Goal: Task Accomplishment & Management: Use online tool/utility

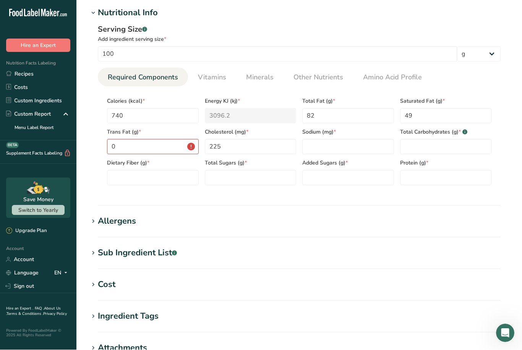
scroll to position [290, 0]
type Carbohydrates "0"
type input "0.6"
click at [448, 290] on h1 "Cost" at bounding box center [299, 285] width 421 height 13
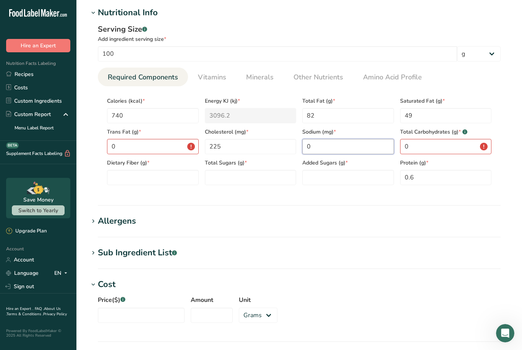
type input "0"
click at [253, 173] on Sugars "number" at bounding box center [251, 177] width 92 height 15
type Sugars "0"
type Fiber "0"
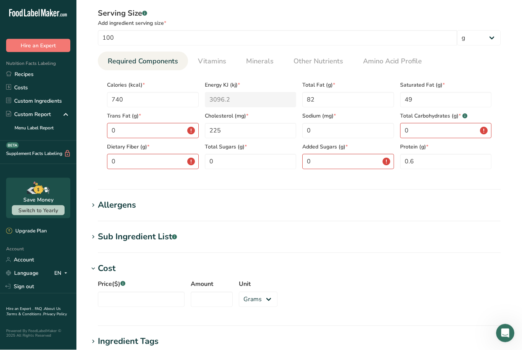
click at [214, 62] on span "Vitamins" at bounding box center [212, 62] width 28 height 10
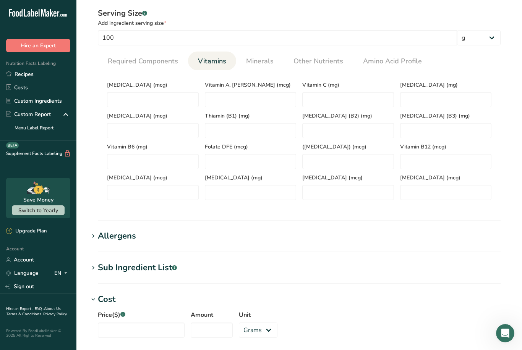
click at [256, 62] on span "Minerals" at bounding box center [260, 61] width 28 height 10
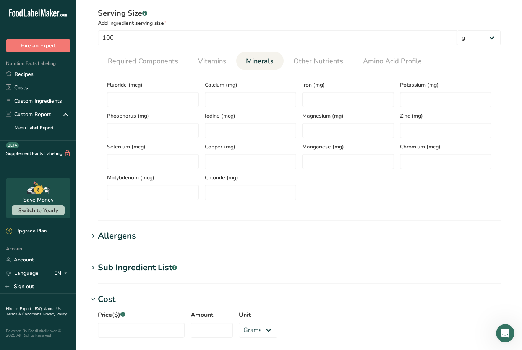
click at [151, 57] on span "Required Components" at bounding box center [143, 61] width 70 height 10
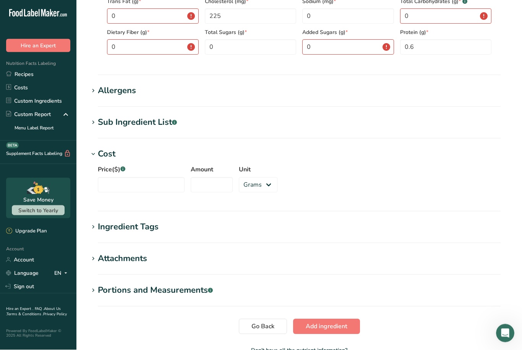
scroll to position [421, 0]
click at [93, 158] on icon at bounding box center [93, 154] width 7 height 11
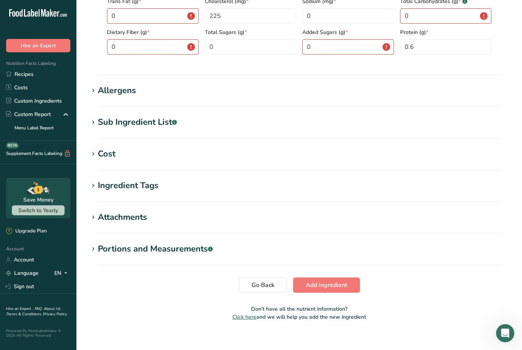
scroll to position [404, 0]
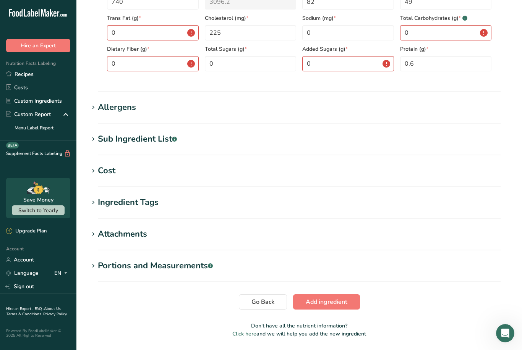
click at [97, 200] on span at bounding box center [93, 202] width 9 height 9
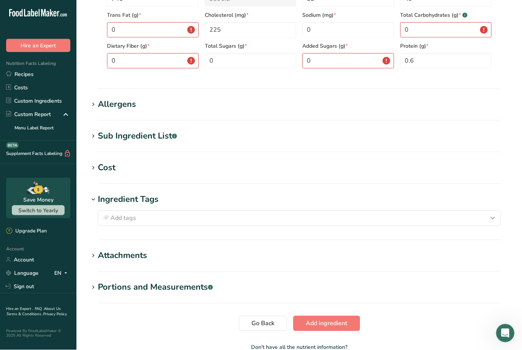
scroll to position [407, 0]
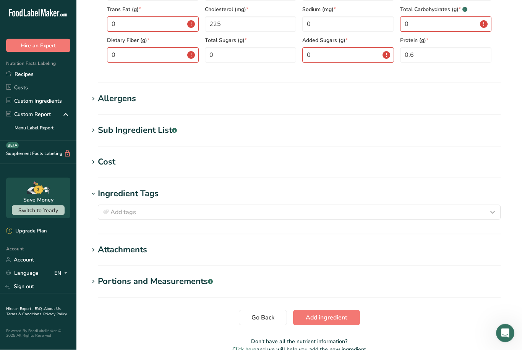
click at [120, 214] on span "Add tags" at bounding box center [123, 212] width 26 height 9
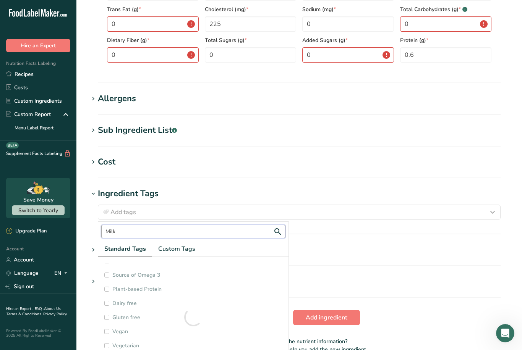
scroll to position [0, 0]
type input "M"
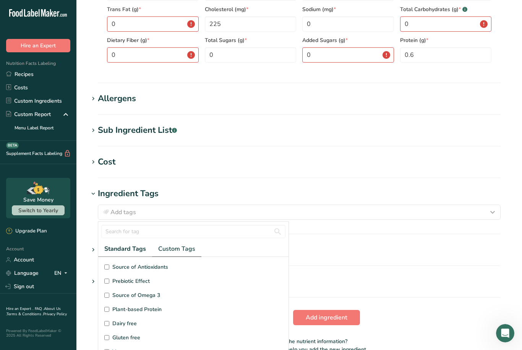
click at [178, 249] on span "Custom Tags" at bounding box center [176, 249] width 37 height 9
click at [114, 295] on span "Milk" at bounding box center [117, 296] width 10 height 8
click at [109, 295] on input "Milk" at bounding box center [106, 295] width 5 height 5
checkbox input "true"
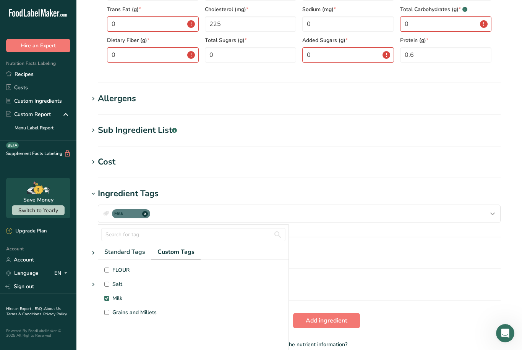
click at [332, 259] on h1 "Attachments" at bounding box center [299, 253] width 421 height 13
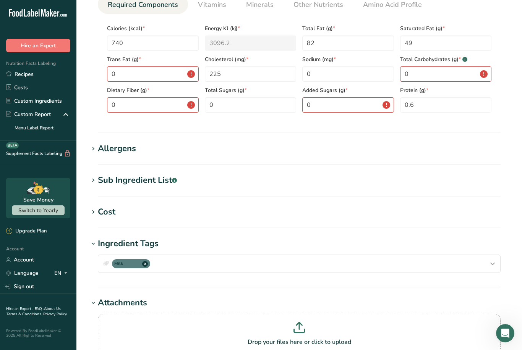
scroll to position [362, 0]
click at [89, 248] on span at bounding box center [93, 244] width 9 height 9
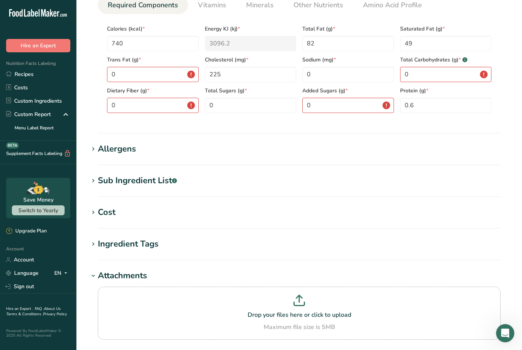
click at [91, 248] on icon at bounding box center [93, 244] width 7 height 11
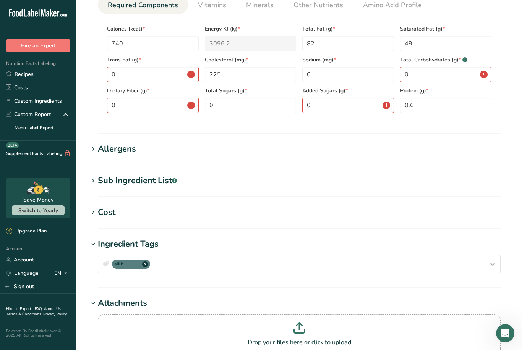
click at [89, 248] on span at bounding box center [93, 244] width 9 height 9
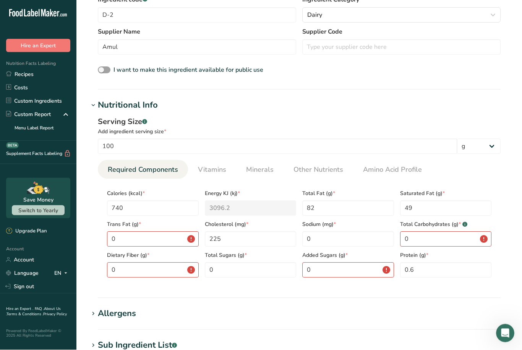
scroll to position [198, 0]
click at [491, 54] on input "text" at bounding box center [401, 46] width 198 height 15
click at [475, 105] on h1 "Nutritional Info" at bounding box center [299, 105] width 421 height 13
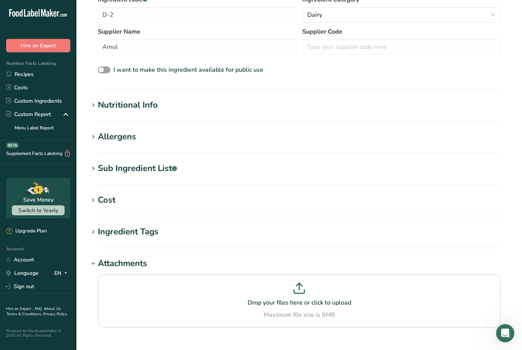
click at [100, 107] on div "Nutritional Info" at bounding box center [128, 105] width 60 height 13
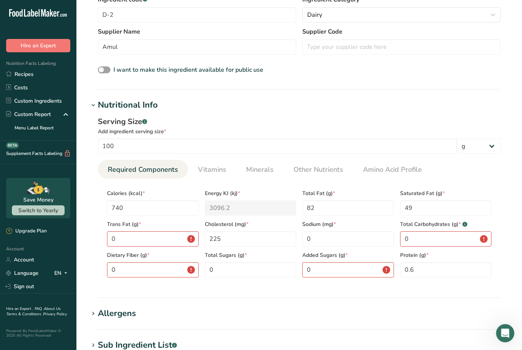
click at [86, 276] on section "Add new ingredient Ingredient Spec Sheet .a-a{fill:#347362;}.b-a{fill:#fff;} Up…" at bounding box center [298, 215] width 445 height 826
click at [164, 240] on Fat "0" at bounding box center [153, 239] width 92 height 15
click at [506, 248] on div "Serving Size .a-a{fill:#347362;}.b-a{fill:#fff;} Add ingredient serving size * …" at bounding box center [299, 200] width 421 height 177
click at [391, 273] on Sugars "0" at bounding box center [348, 269] width 92 height 15
click at [448, 300] on section "Add new ingredient Ingredient Spec Sheet .a-a{fill:#347362;}.b-a{fill:#fff;} Up…" at bounding box center [298, 215] width 445 height 826
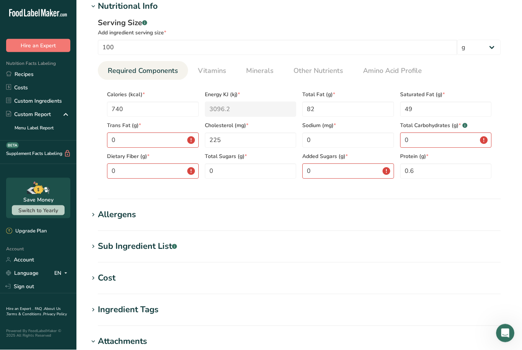
scroll to position [292, 0]
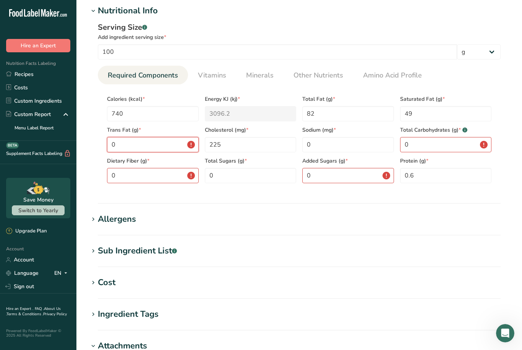
click at [159, 143] on Fat "0" at bounding box center [153, 144] width 92 height 15
type Fat "0.0"
click at [159, 175] on Fiber "0" at bounding box center [153, 175] width 92 height 15
type Fiber "0.0"
click at [333, 175] on Sugars "0" at bounding box center [348, 175] width 92 height 15
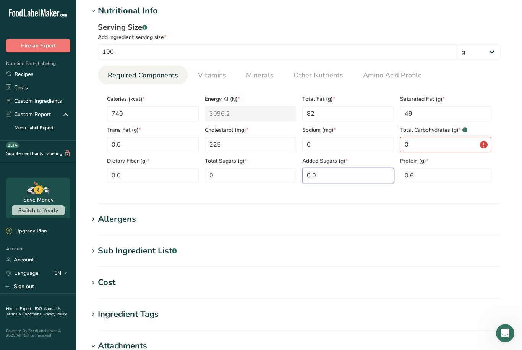
type Sugars "0.0"
click at [440, 147] on Carbohydrates "0" at bounding box center [446, 144] width 92 height 15
type Carbohydrates "0.0"
click at [503, 89] on div "Serving Size .a-a{fill:#347362;}.b-a{fill:#fff;} Add ingredient serving size * …" at bounding box center [299, 105] width 421 height 177
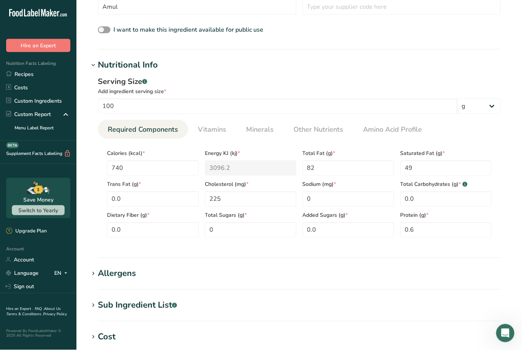
scroll to position [238, 0]
click at [91, 66] on icon at bounding box center [93, 65] width 7 height 11
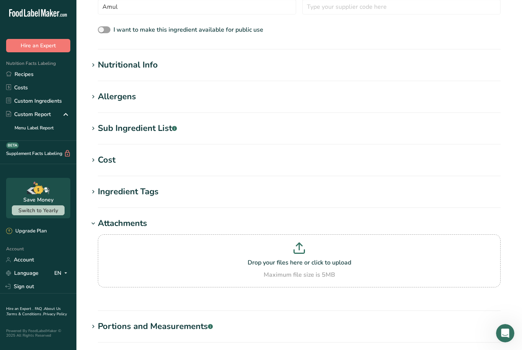
click at [90, 65] on icon at bounding box center [93, 65] width 7 height 11
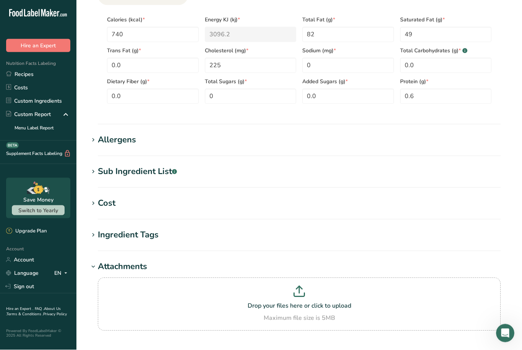
scroll to position [371, 0]
click at [474, 141] on h1 "Allergens" at bounding box center [299, 140] width 421 height 13
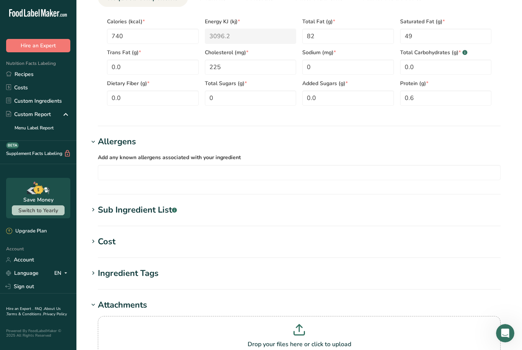
scroll to position [379, 0]
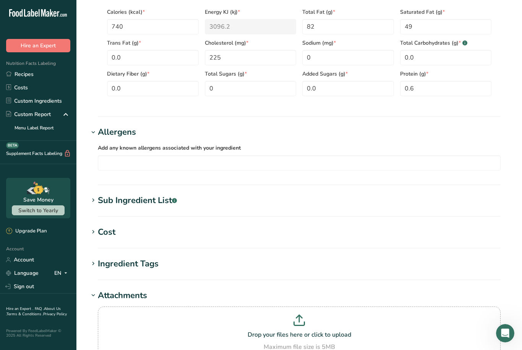
click at [463, 167] on input "text" at bounding box center [299, 163] width 402 height 12
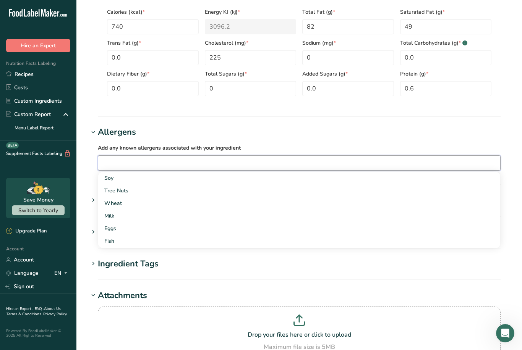
click at [110, 217] on div "Milk" at bounding box center [292, 216] width 377 height 8
click at [298, 131] on h1 "Allergens" at bounding box center [299, 132] width 421 height 13
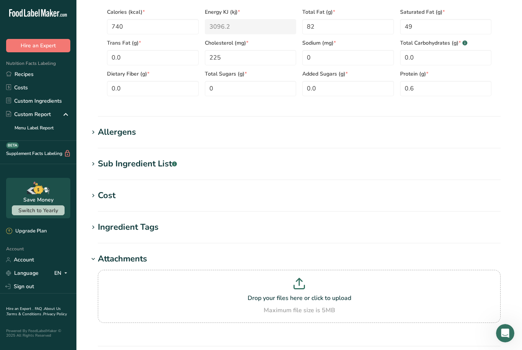
click at [96, 133] on icon at bounding box center [93, 132] width 7 height 11
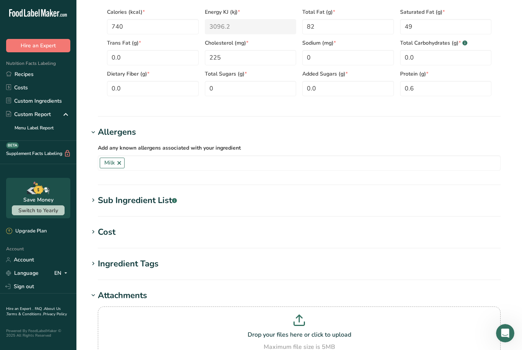
click at [98, 130] on div "Allergens" at bounding box center [117, 132] width 38 height 13
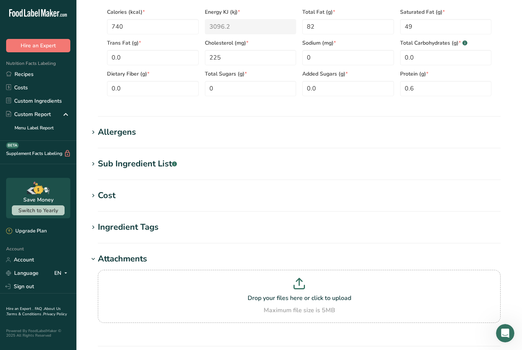
click at [90, 135] on icon at bounding box center [93, 132] width 7 height 11
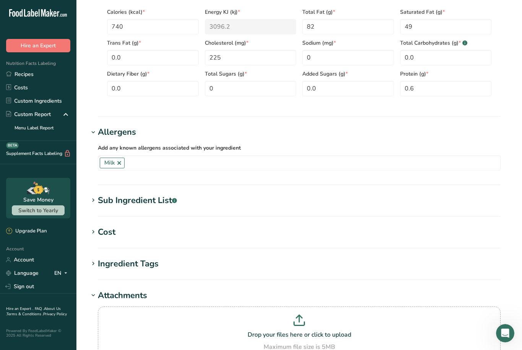
click at [103, 126] on div "Allergens" at bounding box center [117, 132] width 38 height 13
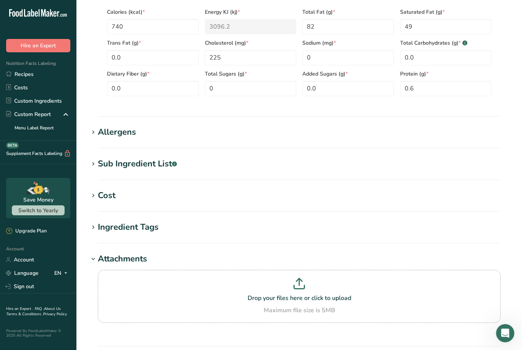
click at [95, 169] on icon at bounding box center [93, 164] width 7 height 11
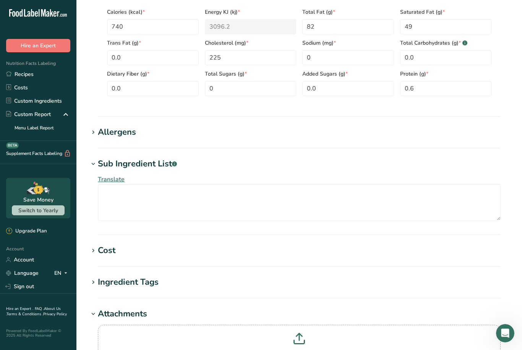
click at [92, 163] on icon at bounding box center [93, 164] width 7 height 11
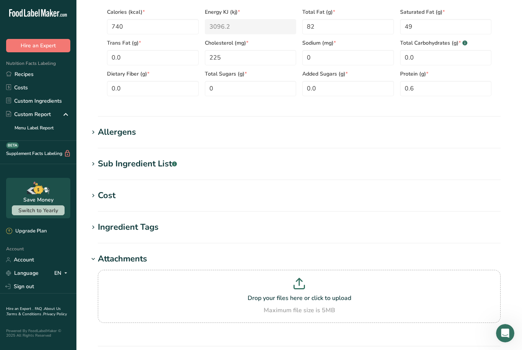
click at [92, 196] on icon at bounding box center [93, 196] width 7 height 11
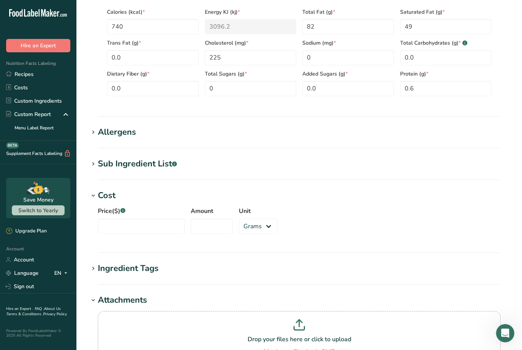
click at [94, 199] on icon at bounding box center [93, 196] width 7 height 11
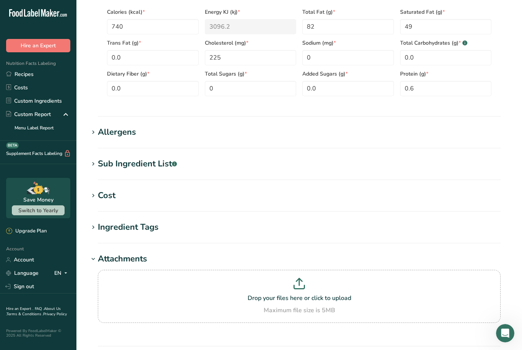
click at [97, 228] on span at bounding box center [93, 227] width 9 height 9
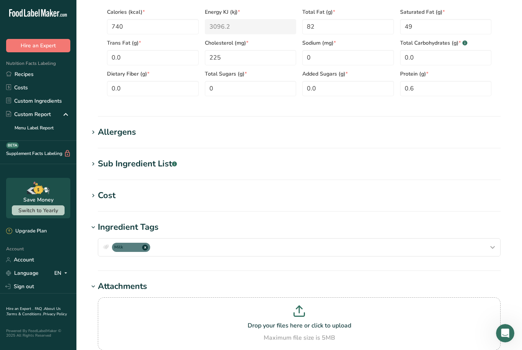
click at [93, 228] on icon at bounding box center [93, 227] width 7 height 11
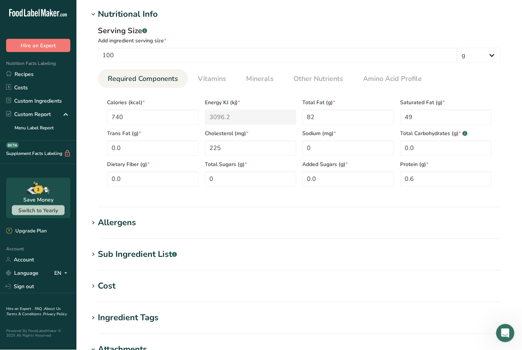
scroll to position [287, 0]
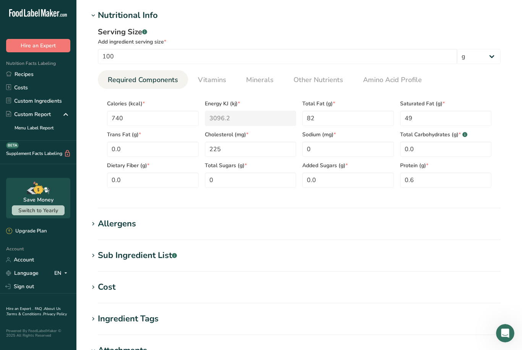
click at [96, 222] on icon at bounding box center [93, 224] width 7 height 11
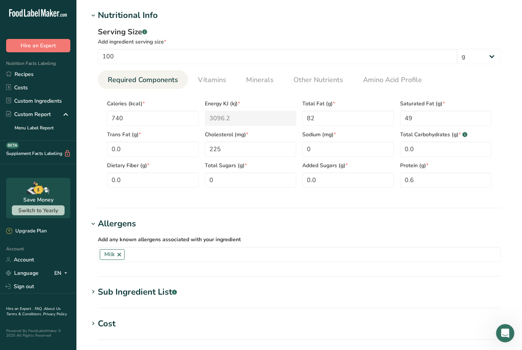
click at [96, 223] on icon at bounding box center [93, 224] width 7 height 11
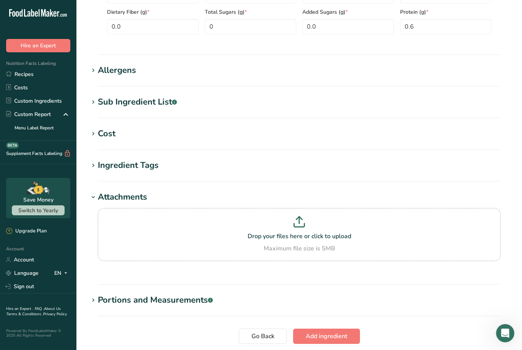
scroll to position [475, 0]
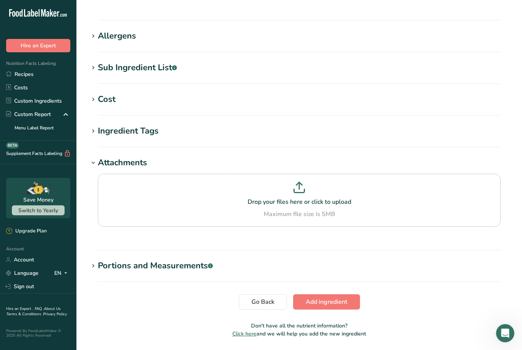
click at [330, 302] on span "Add ingredient" at bounding box center [327, 302] width 42 height 9
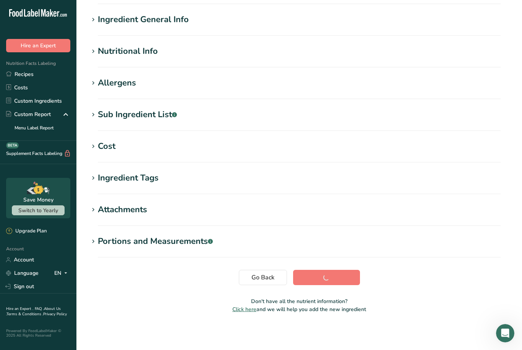
scroll to position [29, 0]
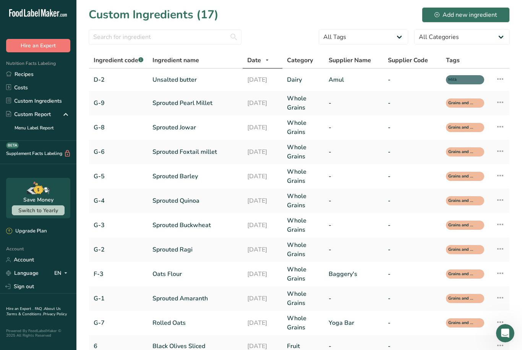
click at [504, 76] on icon at bounding box center [500, 79] width 9 height 14
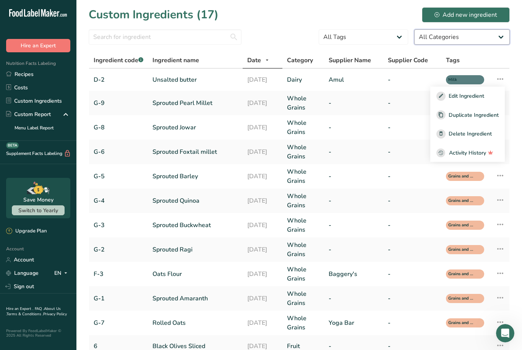
click at [501, 37] on select "All Categories [DEMOGRAPHIC_DATA]/[US_STATE][DEMOGRAPHIC_DATA] Foods Baby Foods…" at bounding box center [462, 36] width 96 height 15
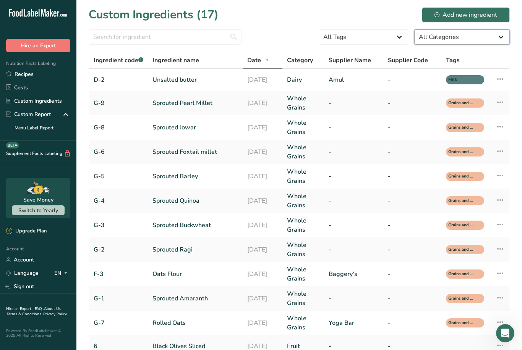
select select "1135"
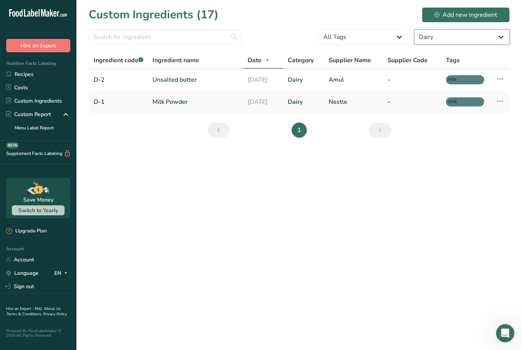
scroll to position [24, 0]
click at [491, 29] on select "All Categories [DEMOGRAPHIC_DATA]/[US_STATE][DEMOGRAPHIC_DATA] Foods Baby Foods…" at bounding box center [462, 36] width 96 height 15
select select "-1"
